Goal: Transaction & Acquisition: Purchase product/service

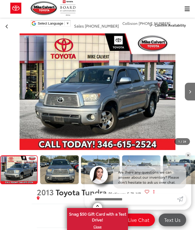
click at [60, 155] on img "Expand Photo 1" at bounding box center [59, 169] width 39 height 29
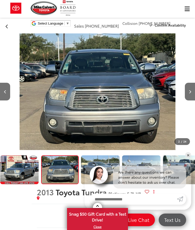
scroll to position [0, 195]
click at [99, 155] on img "Expand Photo 2" at bounding box center [100, 169] width 39 height 29
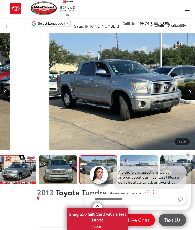
scroll to position [0, 389]
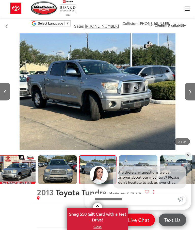
click at [136, 155] on img "Expand Photo 3" at bounding box center [137, 169] width 39 height 29
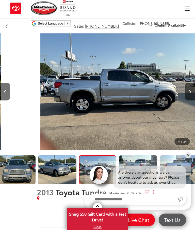
scroll to position [0, 584]
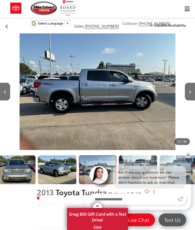
click at [115, 82] on img "2013 Toyota Tundra Platinum 5.7L V8 4" at bounding box center [98, 91] width 156 height 117
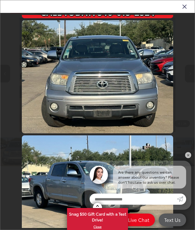
scroll to position [110, 0]
